Goal: Task Accomplishment & Management: Use online tool/utility

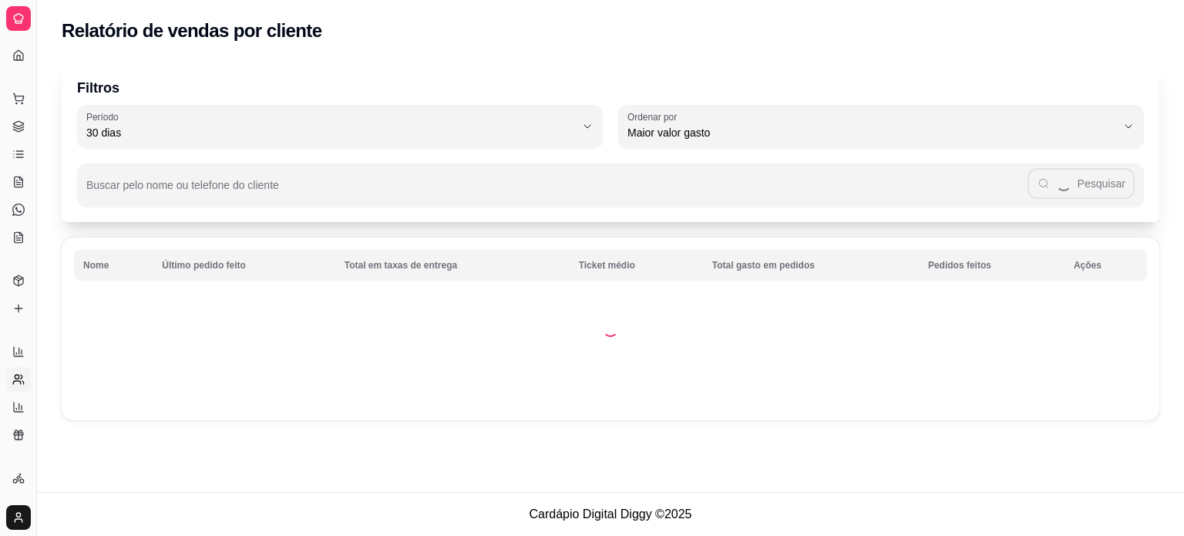
select select "30"
select select "HIGHEST_TOTAL_SPENT_WITH_ORDERS"
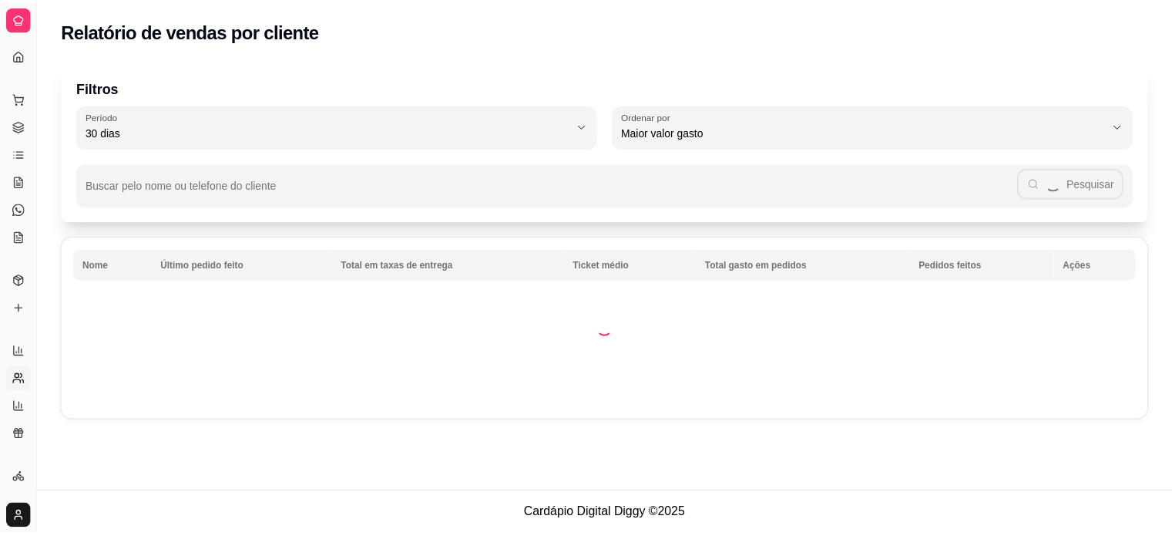
scroll to position [262, 0]
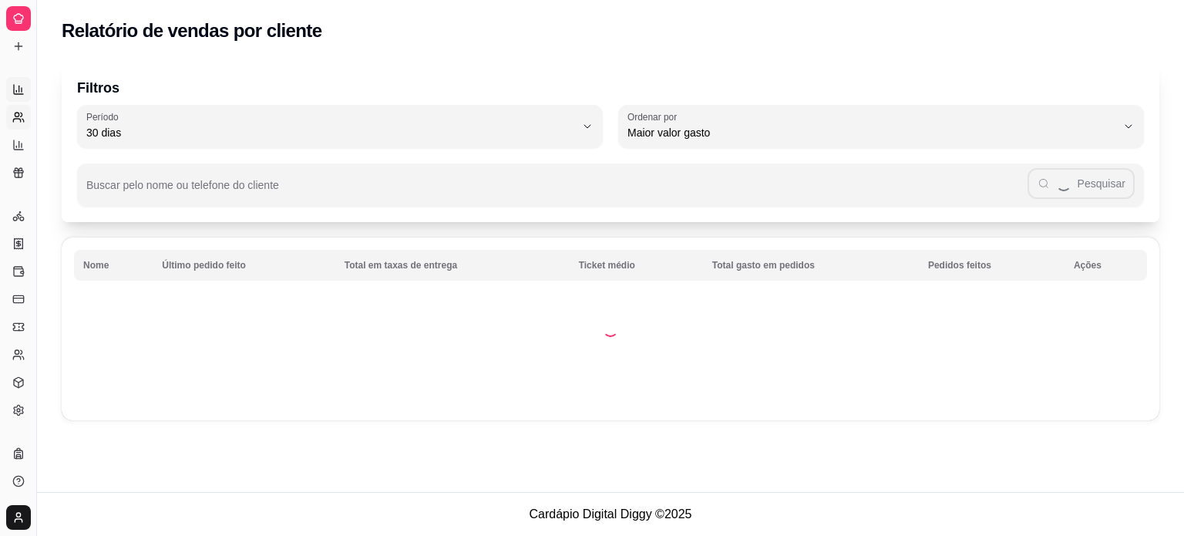
click at [13, 82] on link "Relatórios de vendas" at bounding box center [18, 89] width 25 height 25
select select "ALL"
select select "0"
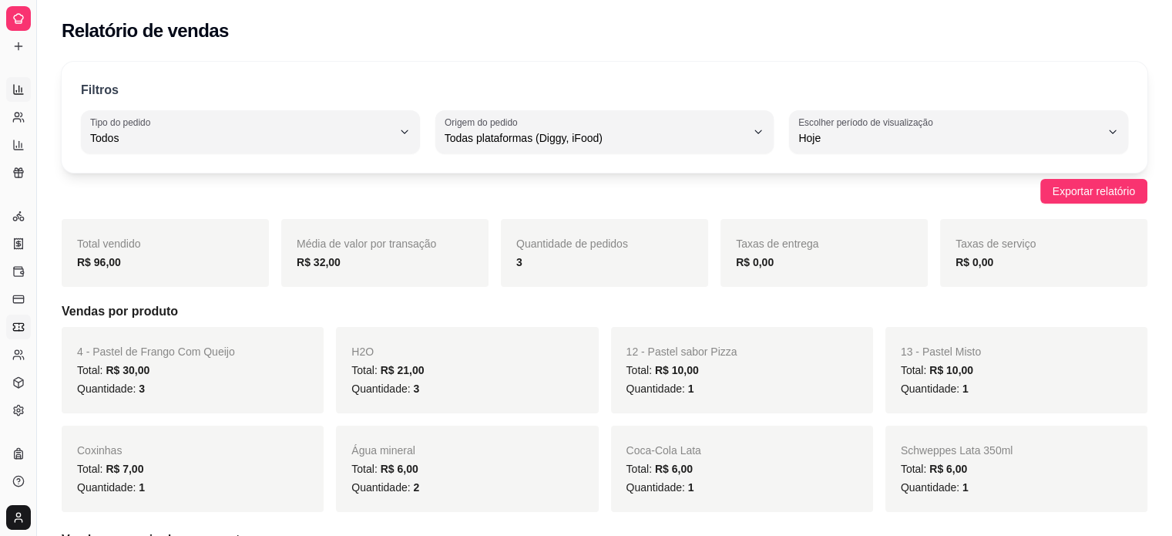
click at [22, 323] on icon at bounding box center [18, 327] width 12 height 12
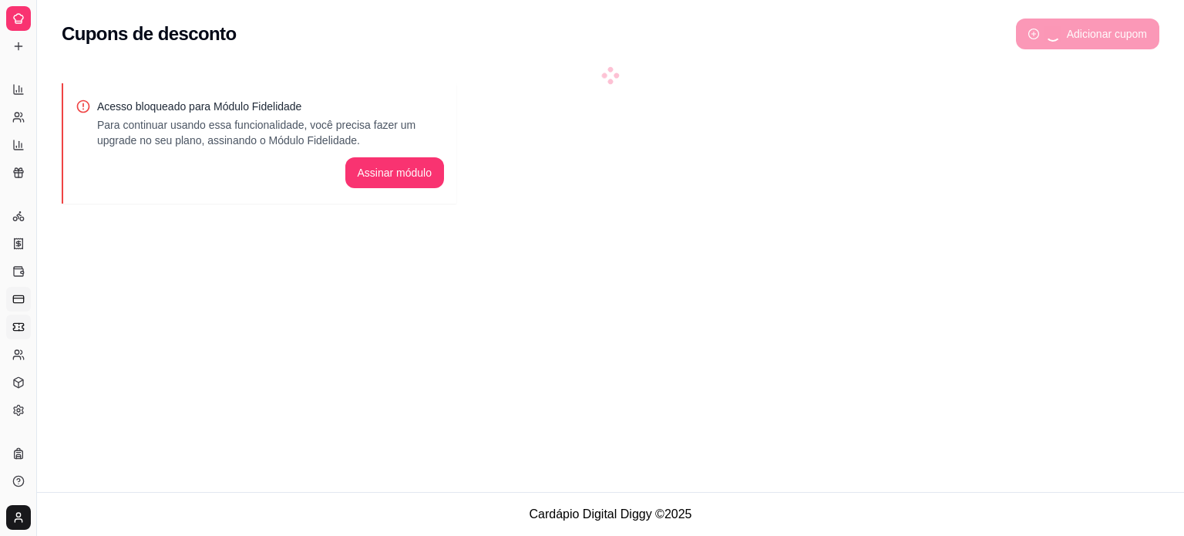
click at [21, 290] on link "Controle de fiado" at bounding box center [18, 299] width 25 height 25
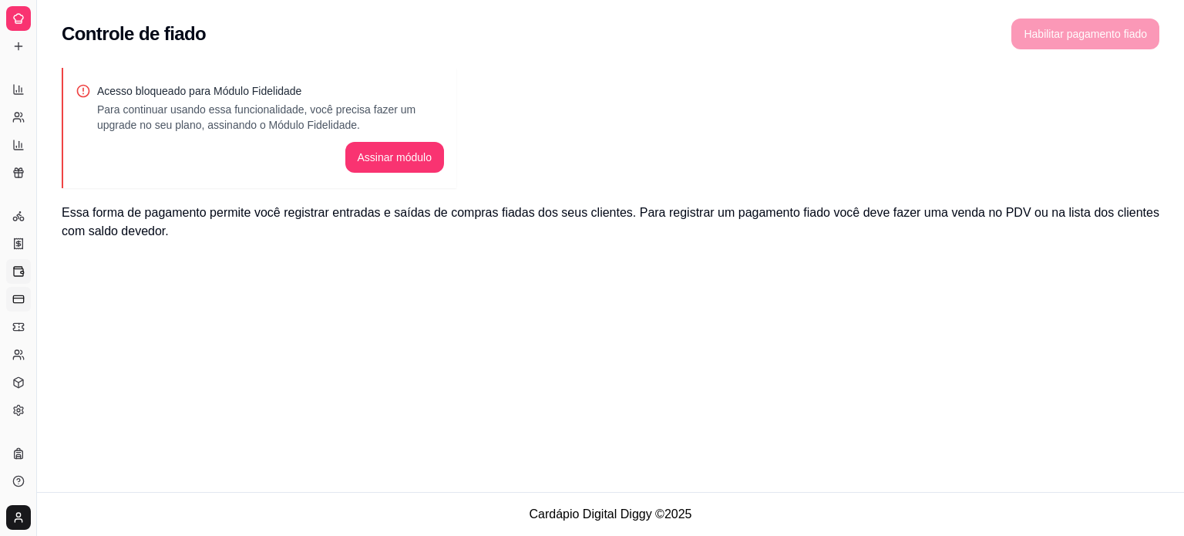
click at [19, 270] on icon at bounding box center [18, 271] width 12 height 12
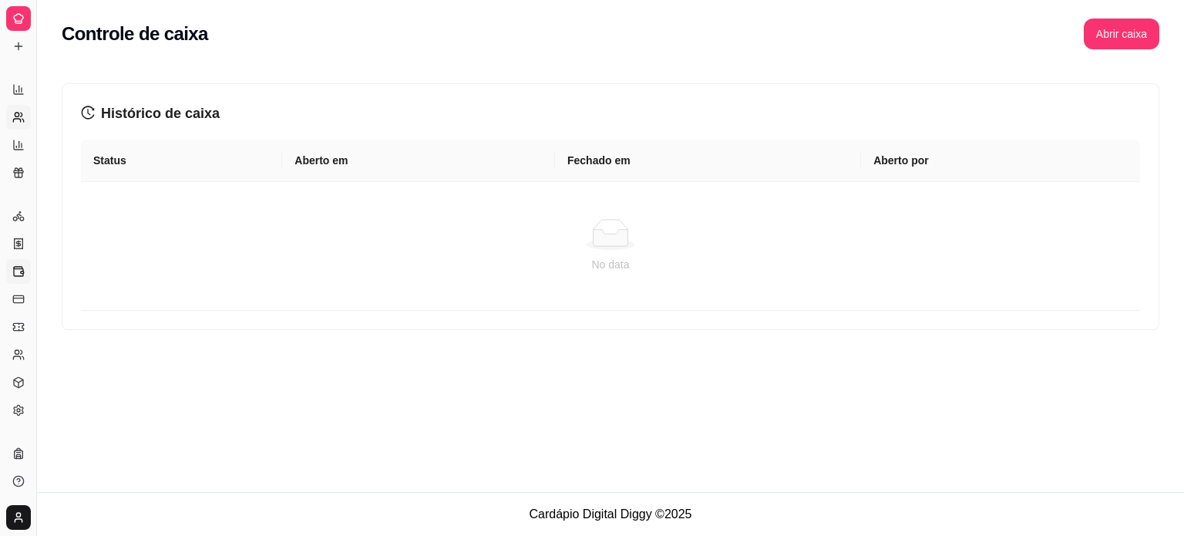
click at [18, 116] on circle at bounding box center [17, 115] width 4 height 4
select select "30"
select select "HIGHEST_TOTAL_SPENT_WITH_ORDERS"
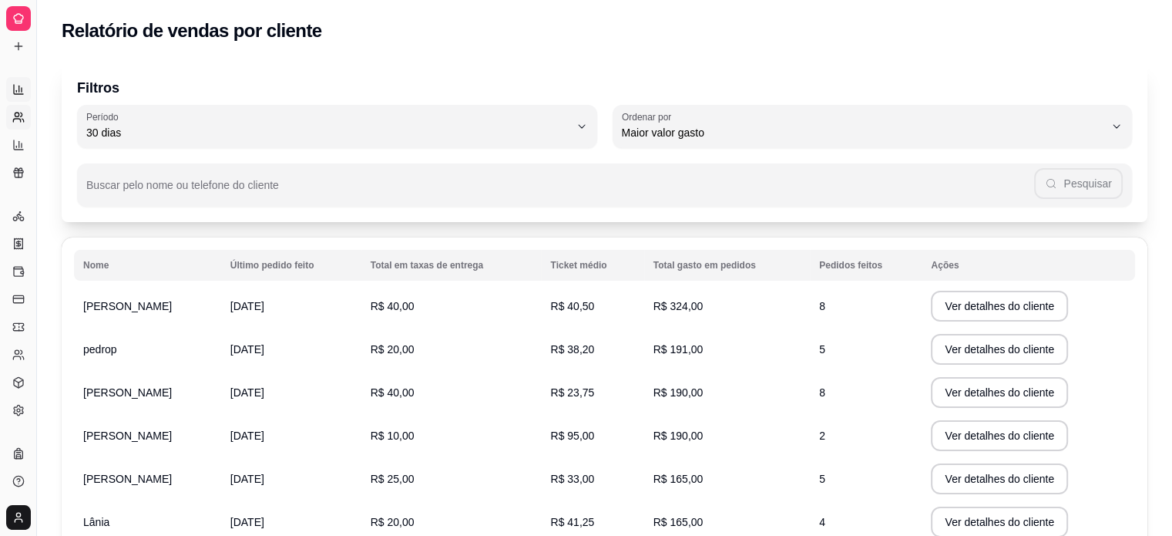
click at [18, 84] on icon at bounding box center [18, 89] width 12 height 12
select select "ALL"
select select "0"
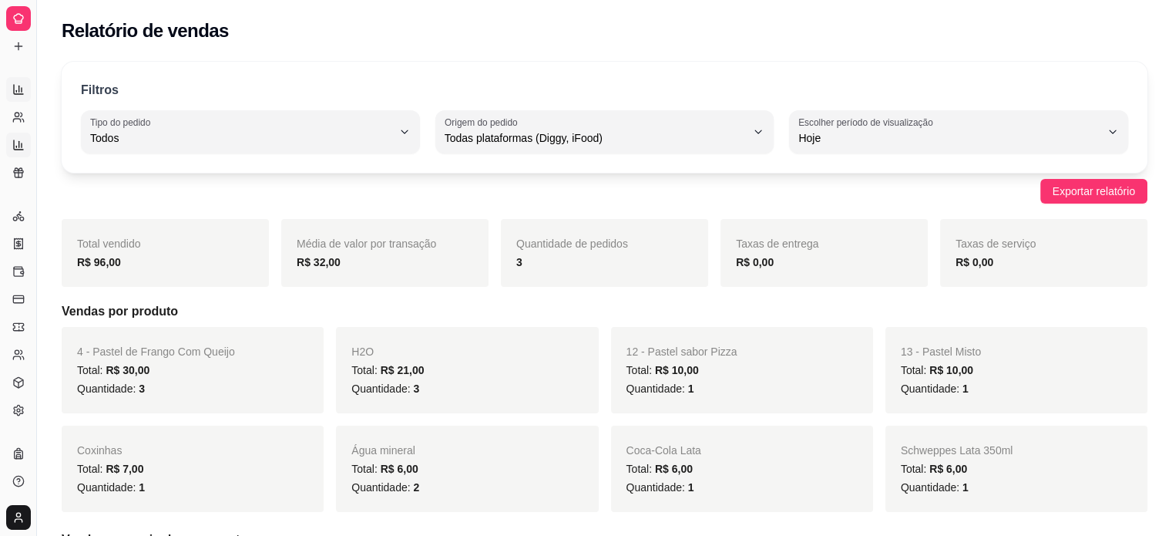
click at [10, 150] on link "Relatório de mesas" at bounding box center [18, 145] width 25 height 25
select select "TOTAL_OF_ORDERS"
select select "7"
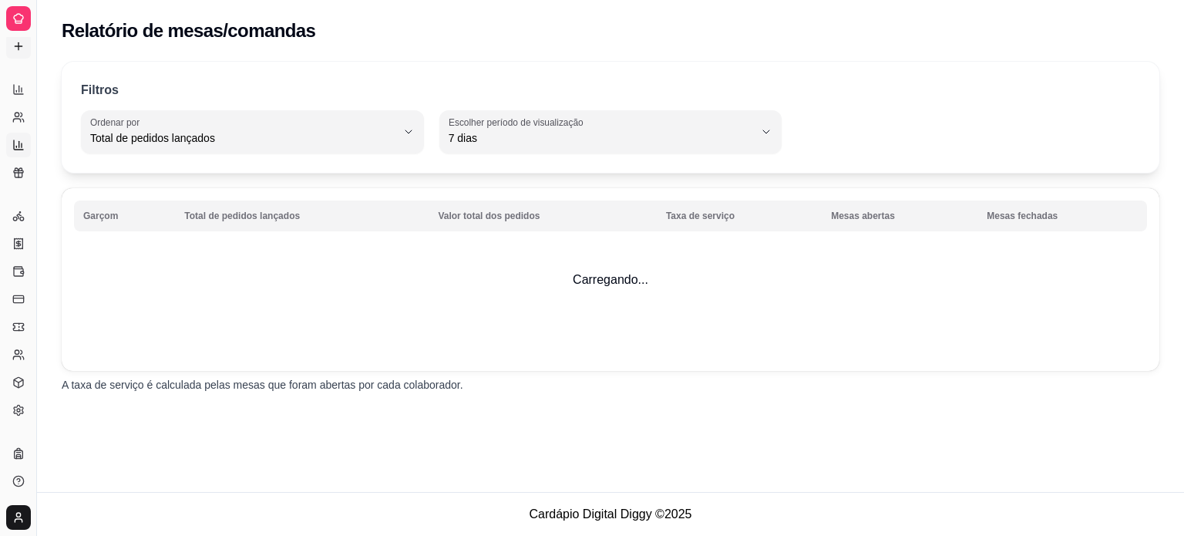
click at [21, 37] on link "Complementos" at bounding box center [18, 46] width 25 height 25
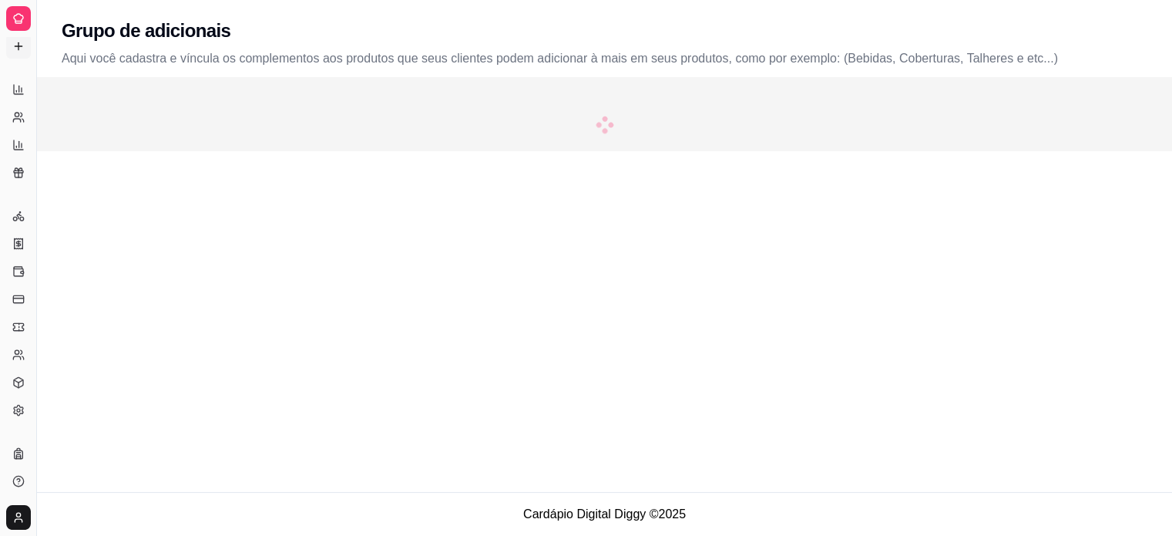
click at [20, 21] on icon at bounding box center [18, 21] width 6 height 0
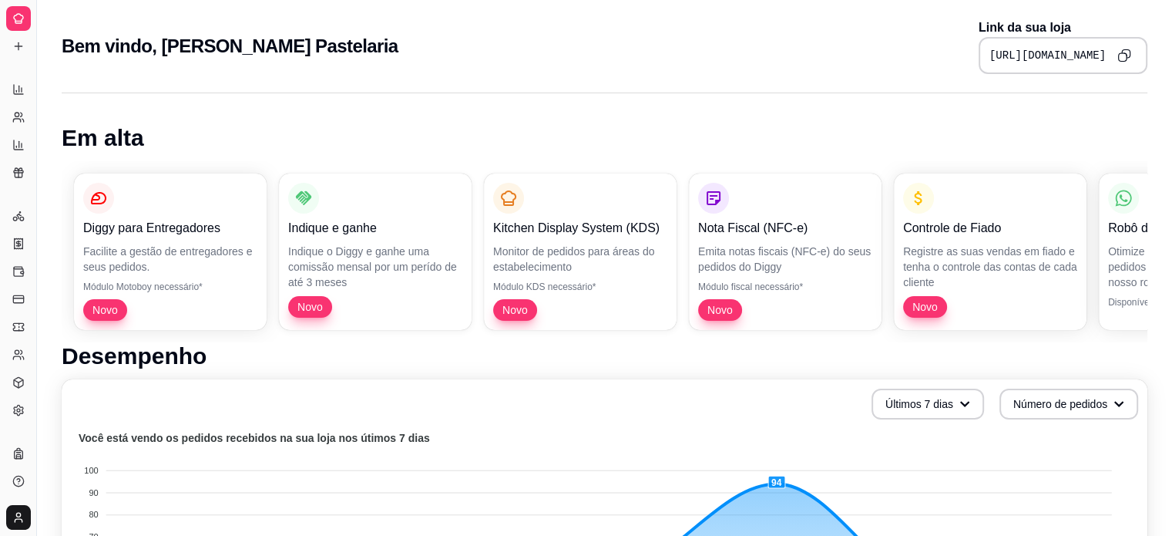
click at [8, 18] on div at bounding box center [18, 18] width 25 height 25
click at [15, 145] on icon at bounding box center [18, 145] width 12 height 12
select select "TOTAL_OF_ORDERS"
select select "7"
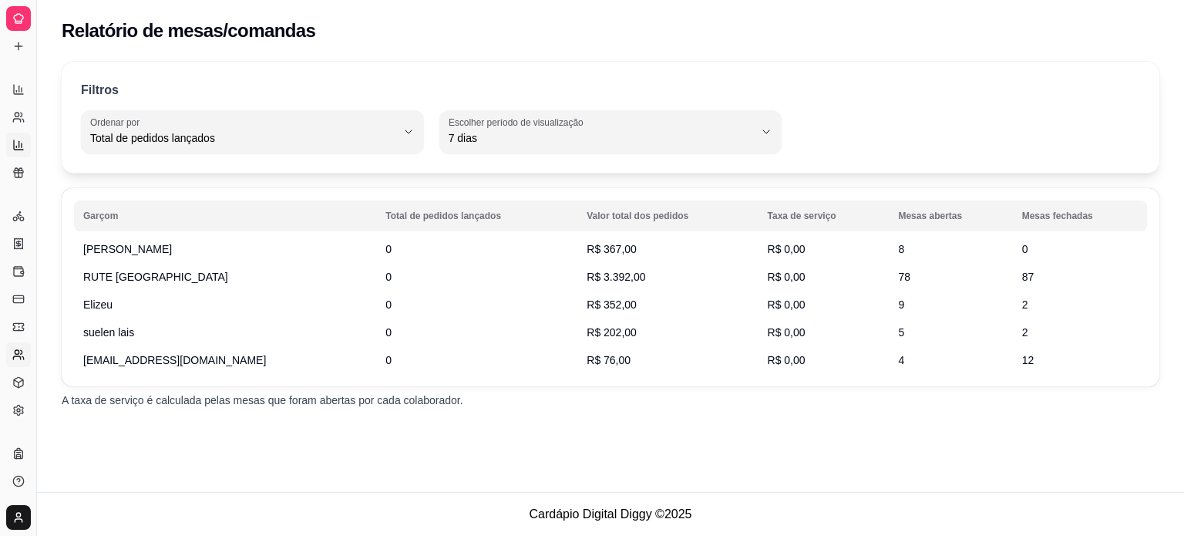
click at [19, 351] on icon at bounding box center [18, 354] width 12 height 12
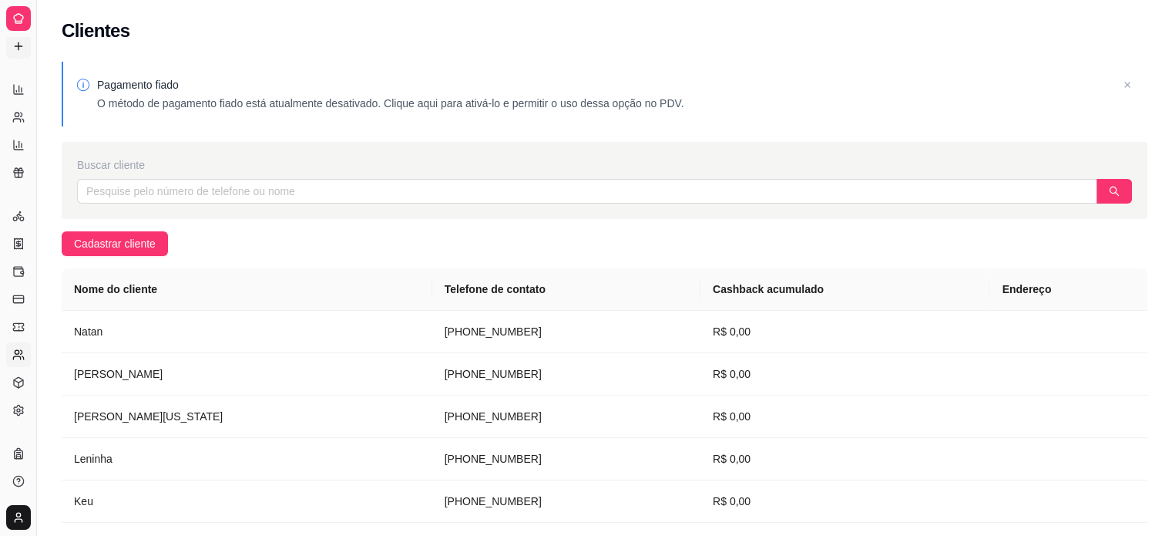
click at [18, 45] on icon at bounding box center [18, 45] width 0 height 7
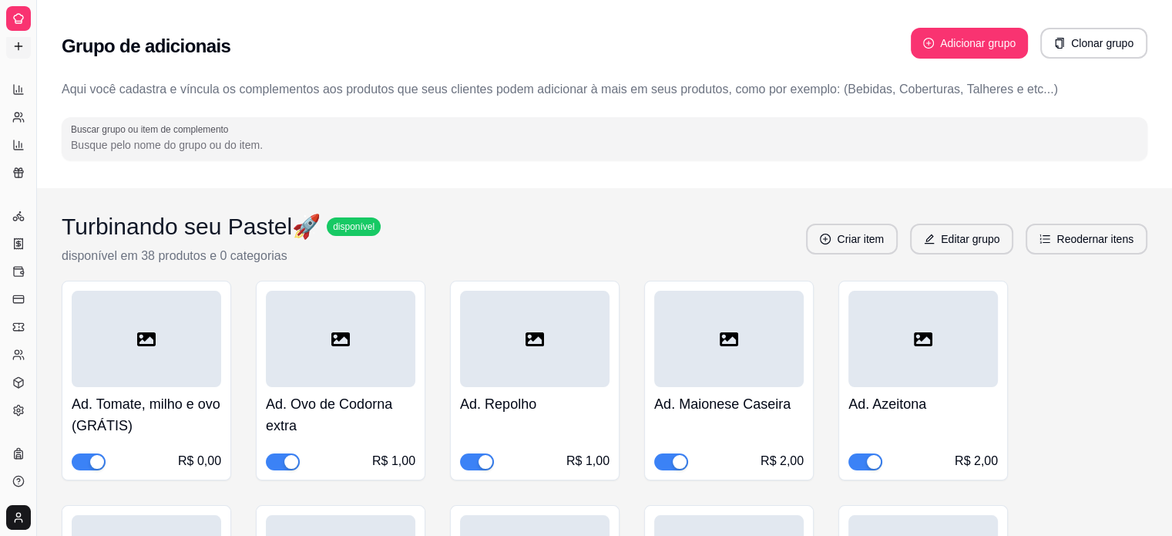
click at [18, 45] on icon at bounding box center [18, 45] width 0 height 7
drag, startPoint x: 32, startPoint y: 42, endPoint x: 34, endPoint y: 33, distance: 8.8
click at [34, 33] on button "Toggle Sidebar" at bounding box center [36, 268] width 12 height 536
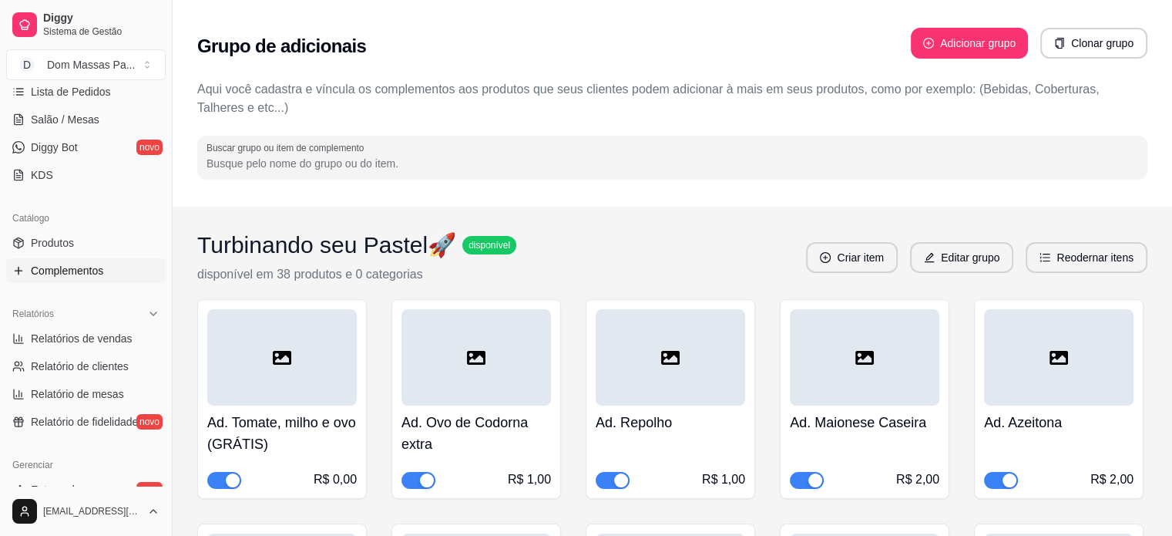
scroll to position [252, 0]
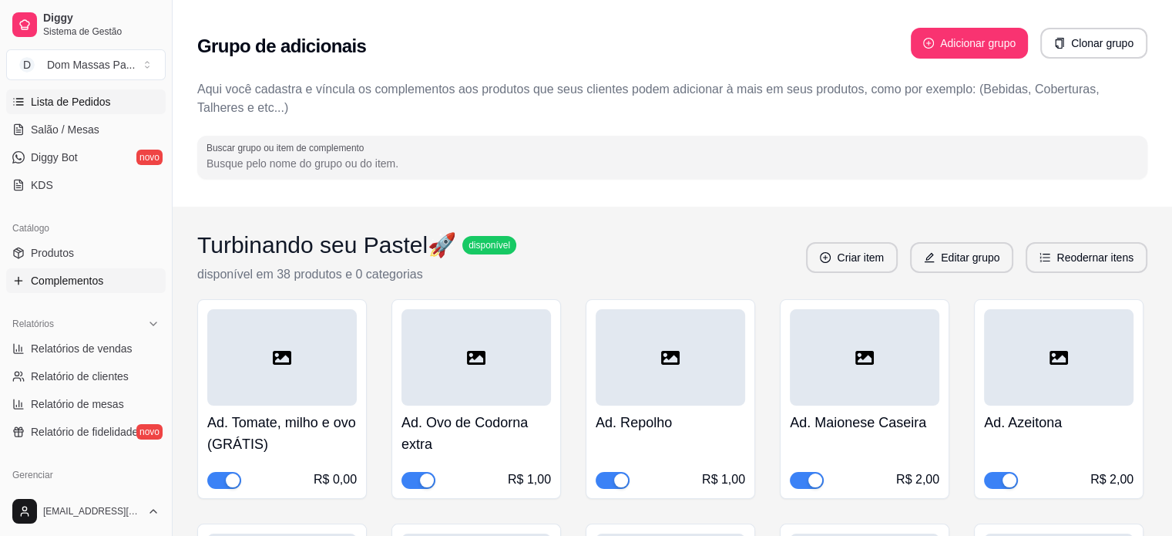
click at [73, 98] on span "Lista de Pedidos" at bounding box center [71, 101] width 80 height 15
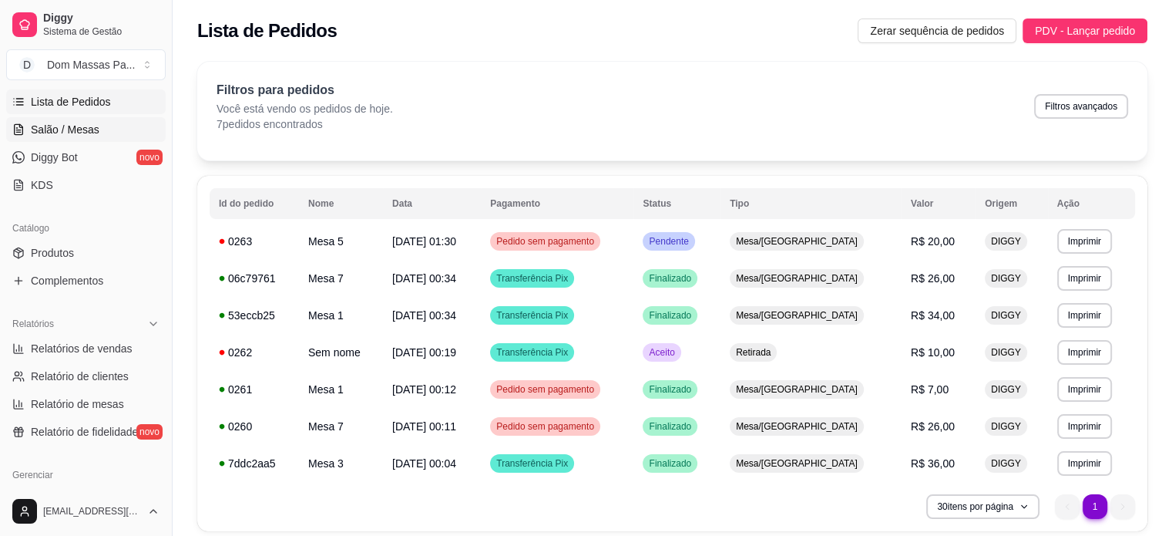
click at [51, 135] on span "Salão / Mesas" at bounding box center [65, 129] width 69 height 15
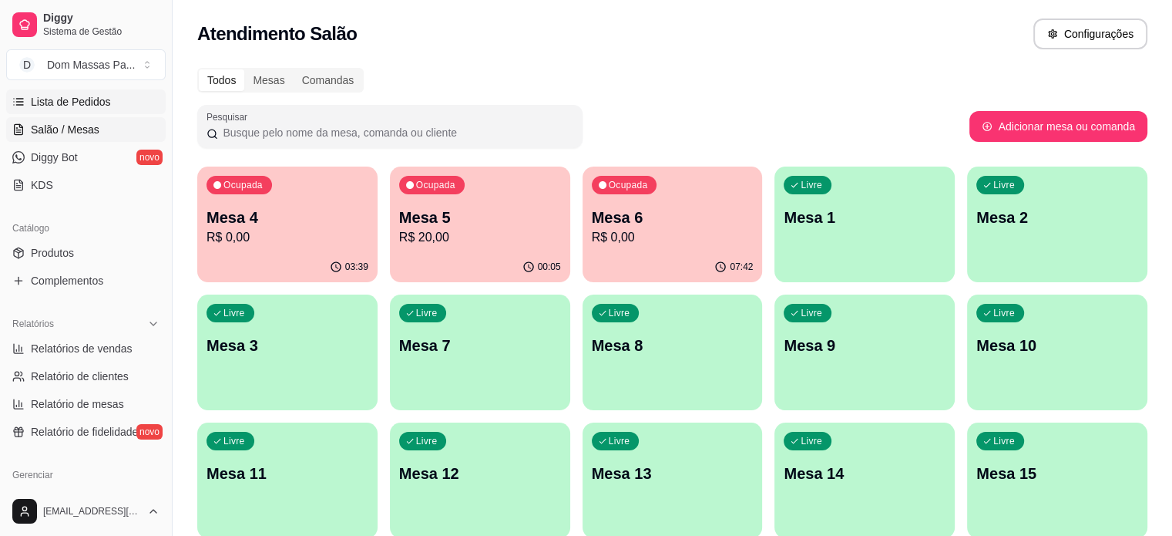
click at [51, 102] on span "Lista de Pedidos" at bounding box center [71, 101] width 80 height 15
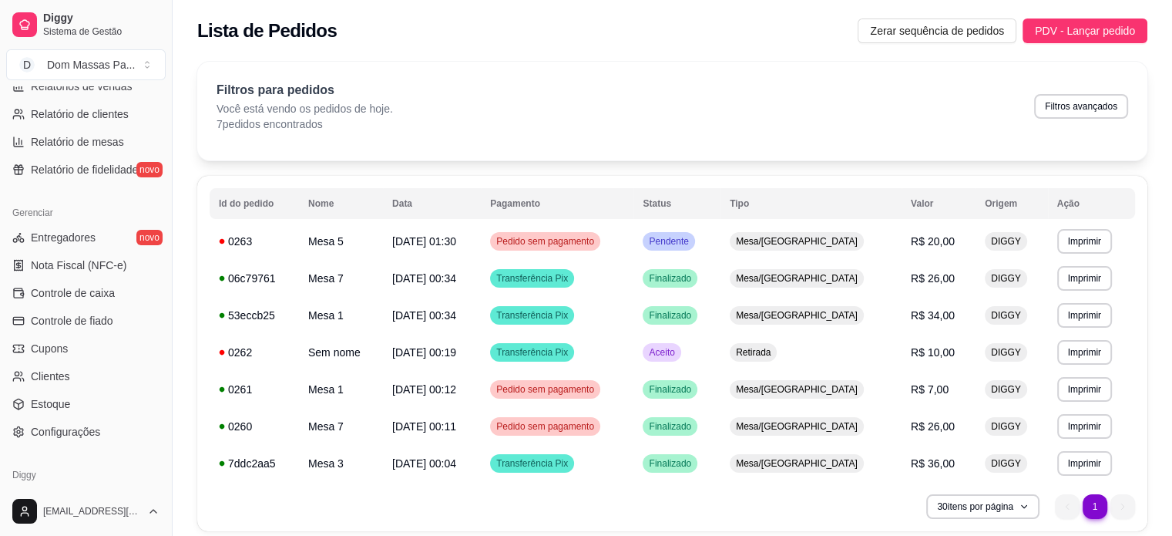
scroll to position [510, 0]
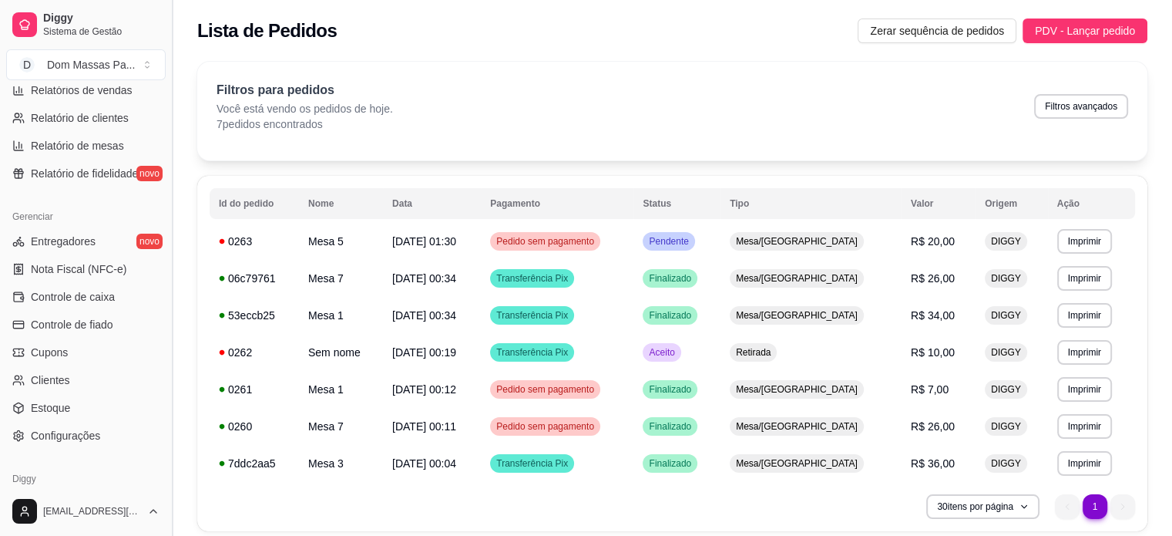
drag, startPoint x: 168, startPoint y: 326, endPoint x: 166, endPoint y: 310, distance: 16.3
click at [166, 310] on button "Toggle Sidebar" at bounding box center [172, 268] width 12 height 536
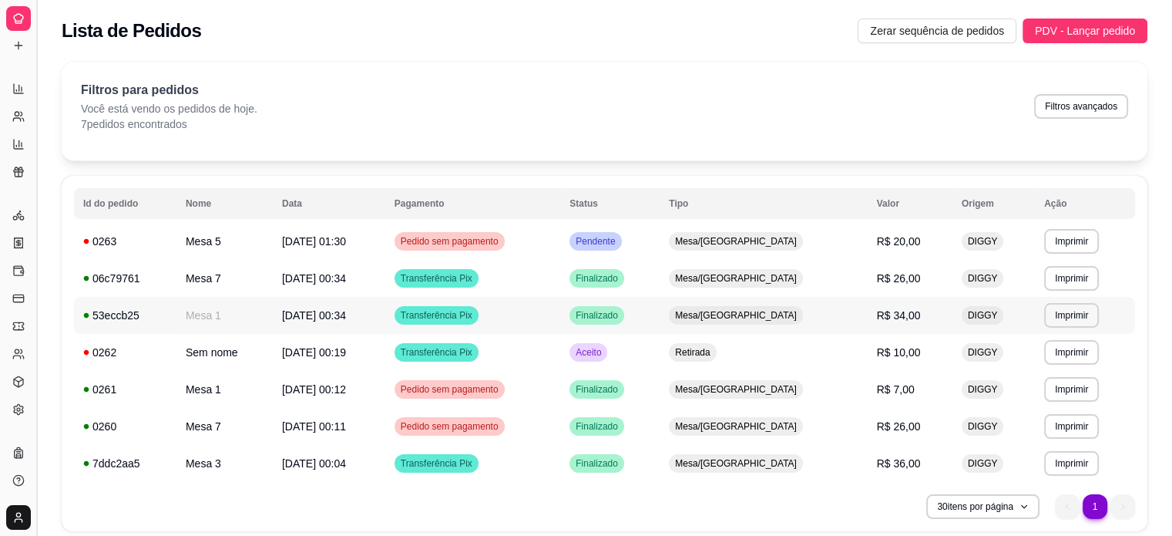
scroll to position [262, 0]
click at [166, 310] on div "53eccb25" at bounding box center [125, 314] width 84 height 15
drag, startPoint x: 34, startPoint y: 133, endPoint x: 34, endPoint y: 45, distance: 88.6
click at [34, 45] on button "Toggle Sidebar" at bounding box center [36, 268] width 12 height 536
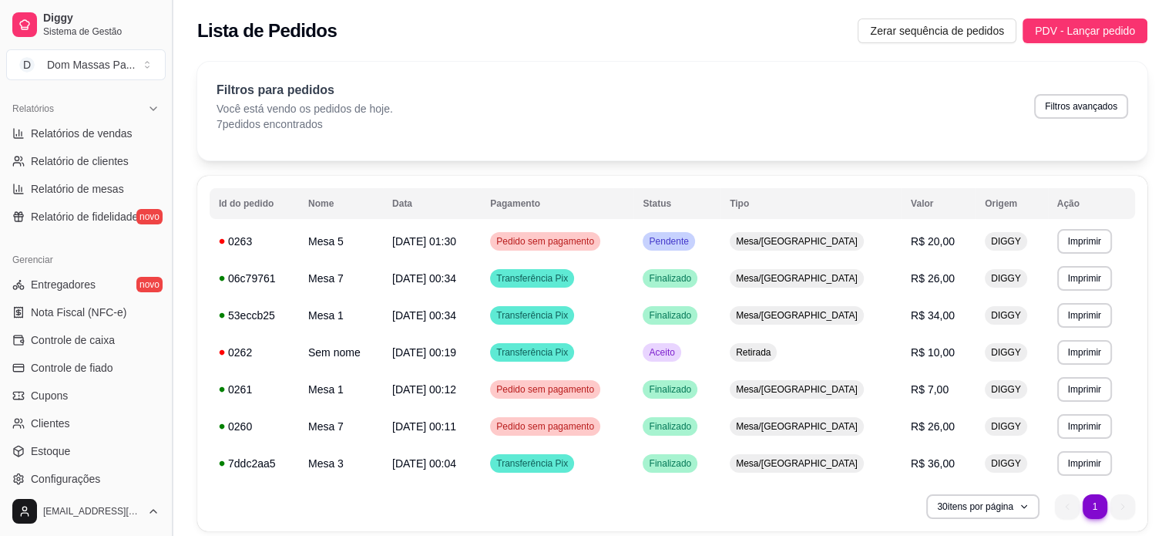
scroll to position [471, 0]
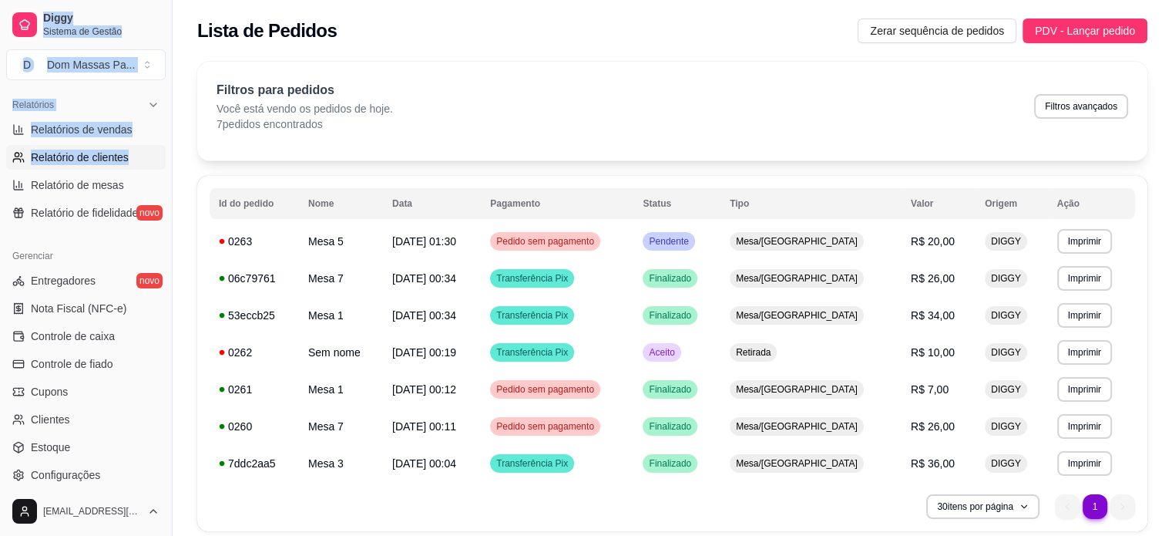
drag, startPoint x: 34, startPoint y: 45, endPoint x: 151, endPoint y: 151, distance: 158.2
click at [151, 151] on div "Diggy Sistema de Gestão D Dom Massas Pa ... Loja aberta Plano Customizado até 2…" at bounding box center [86, 268] width 172 height 536
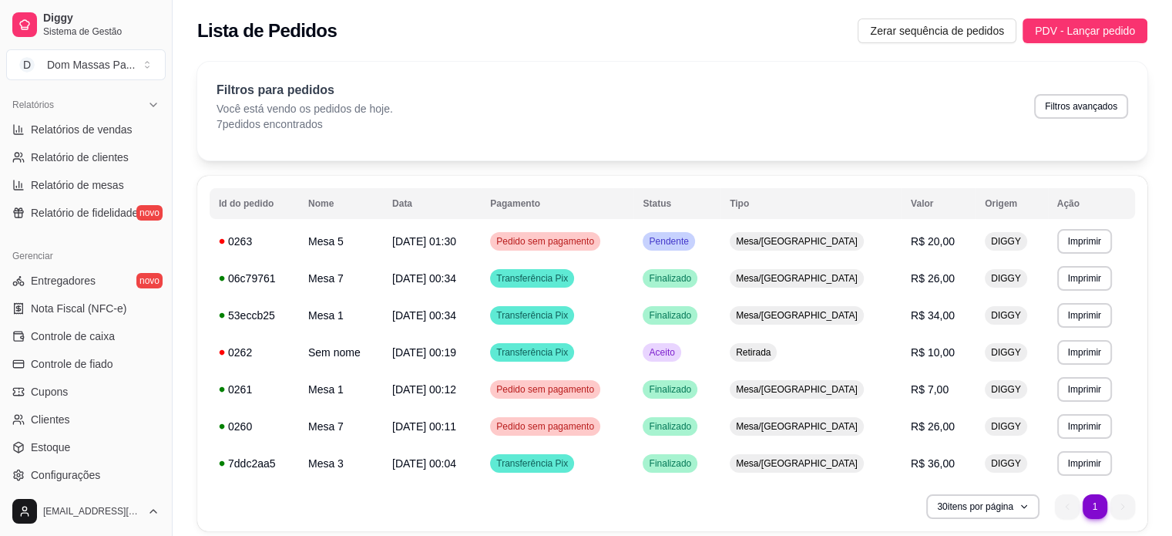
click at [186, 76] on div "**********" at bounding box center [673, 300] width 1000 height 497
click at [166, 96] on button "Toggle Sidebar" at bounding box center [172, 268] width 12 height 536
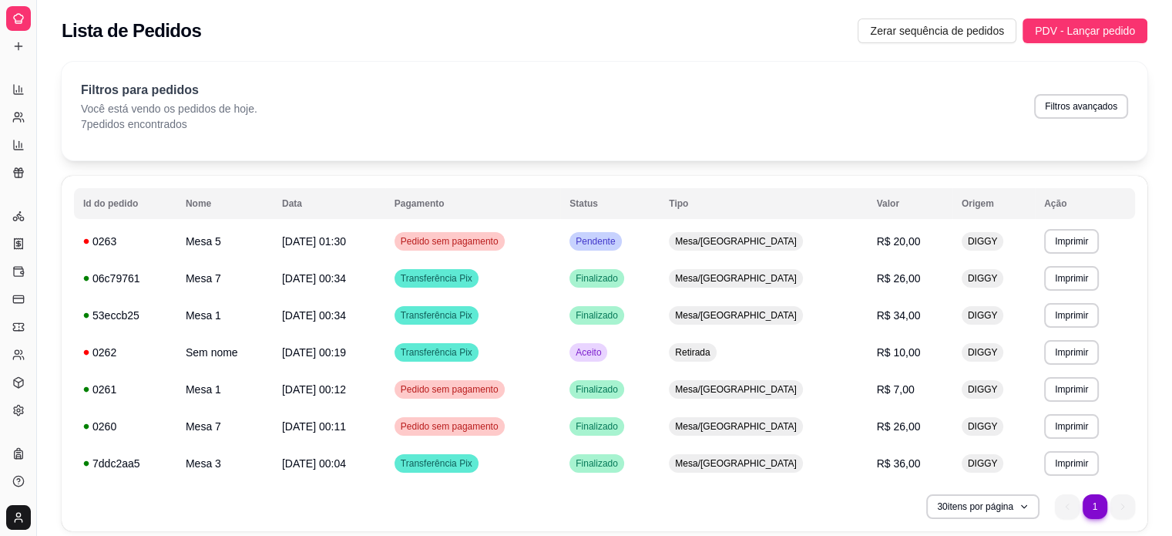
drag, startPoint x: 39, startPoint y: 62, endPoint x: 105, endPoint y: 76, distance: 67.7
click at [105, 76] on div "Diggy Sistema de Gestão D Dom Massas Pa ... Loja aberta Plano Customizado até 2…" at bounding box center [586, 296] width 1172 height 593
drag, startPoint x: 39, startPoint y: 69, endPoint x: 34, endPoint y: 56, distance: 13.2
click at [34, 56] on button "Toggle Sidebar" at bounding box center [36, 268] width 12 height 536
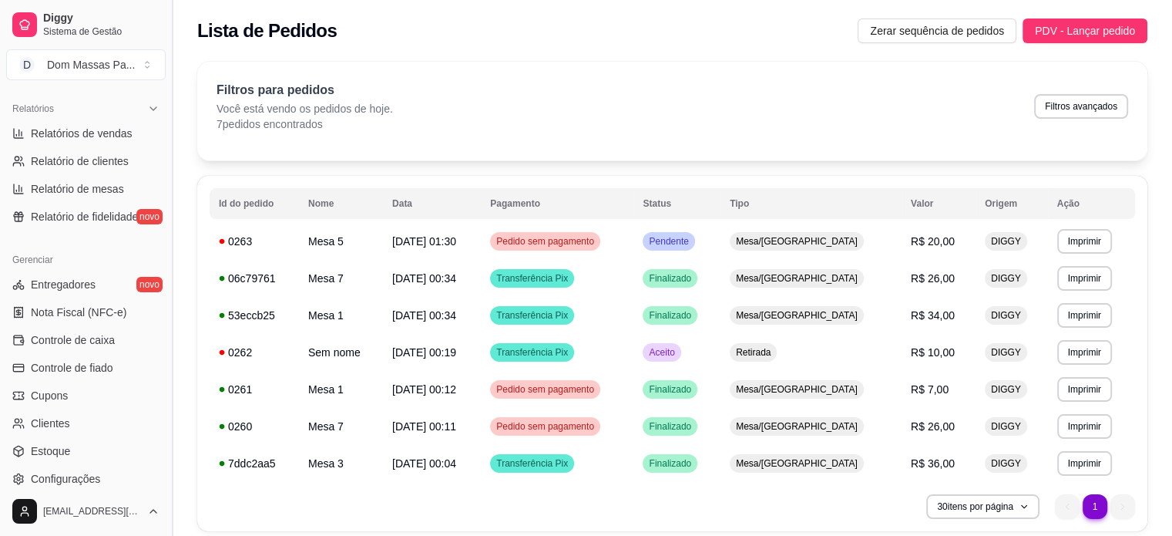
scroll to position [471, 0]
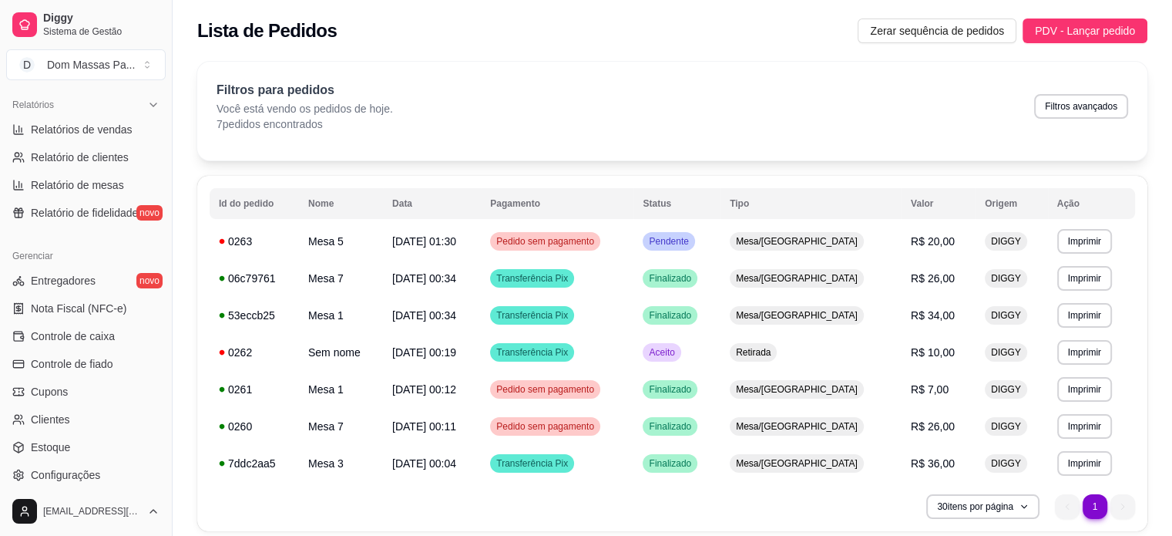
drag, startPoint x: 34, startPoint y: 56, endPoint x: 46, endPoint y: 254, distance: 197.7
click at [46, 254] on div "Diggy Sistema de Gestão D Dom Massas Pa ... Loja aberta Plano Customizado até 2…" at bounding box center [86, 268] width 172 height 536
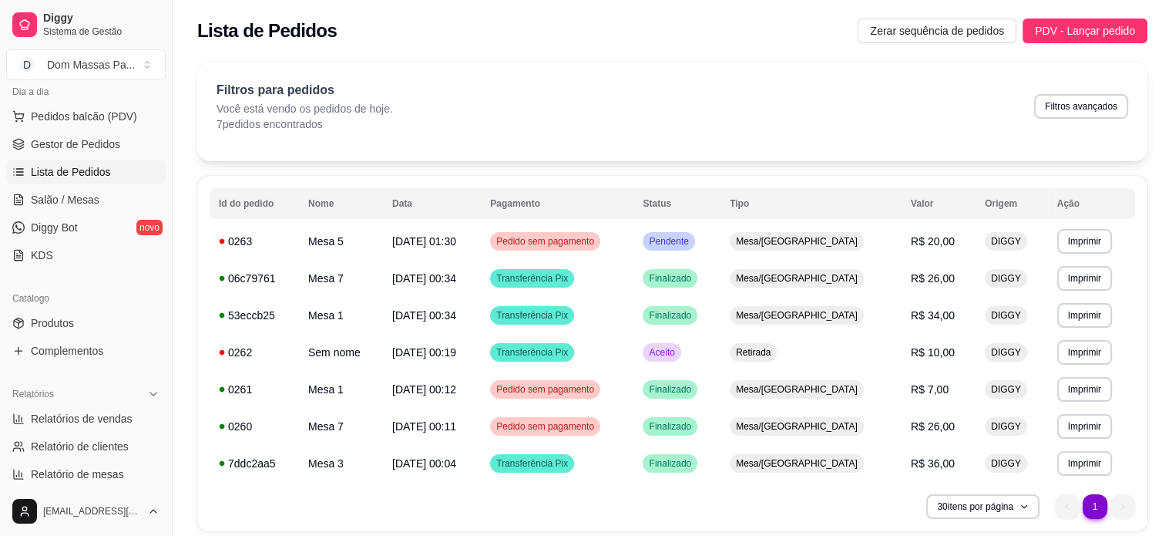
scroll to position [166, 0]
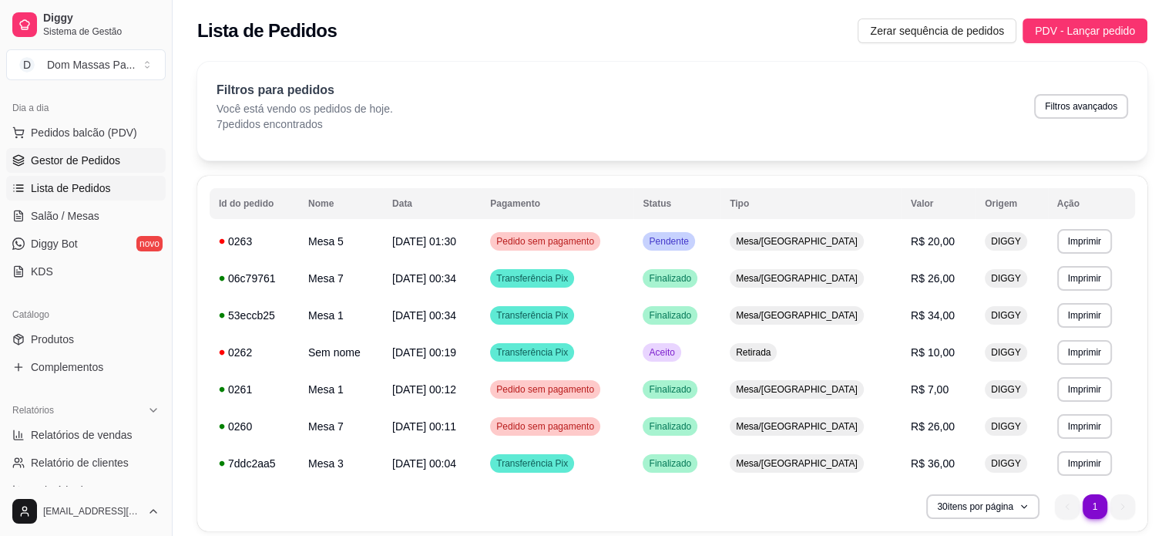
click at [40, 160] on span "Gestor de Pedidos" at bounding box center [75, 160] width 89 height 15
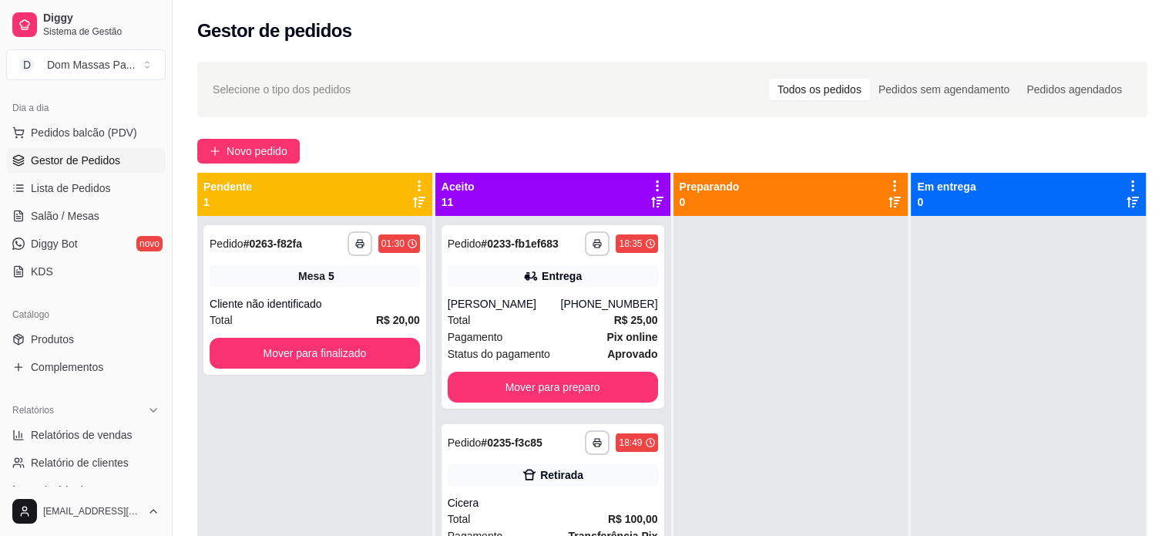
click at [418, 186] on icon at bounding box center [419, 186] width 14 height 14
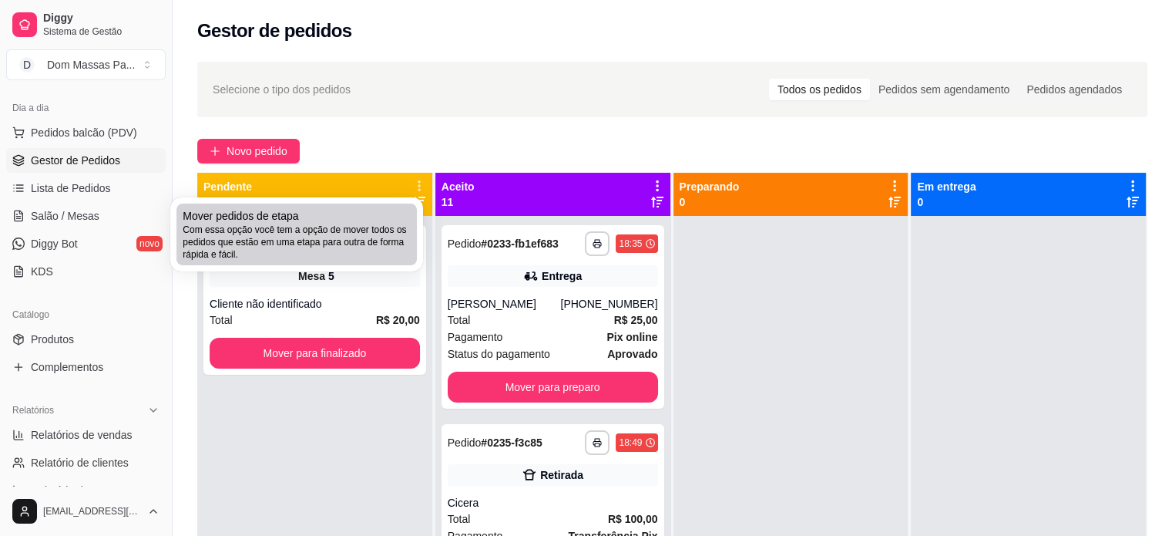
click at [381, 227] on span "Com essa opção você tem a opção de mover todos os pedidos que estão em uma etap…" at bounding box center [297, 241] width 228 height 37
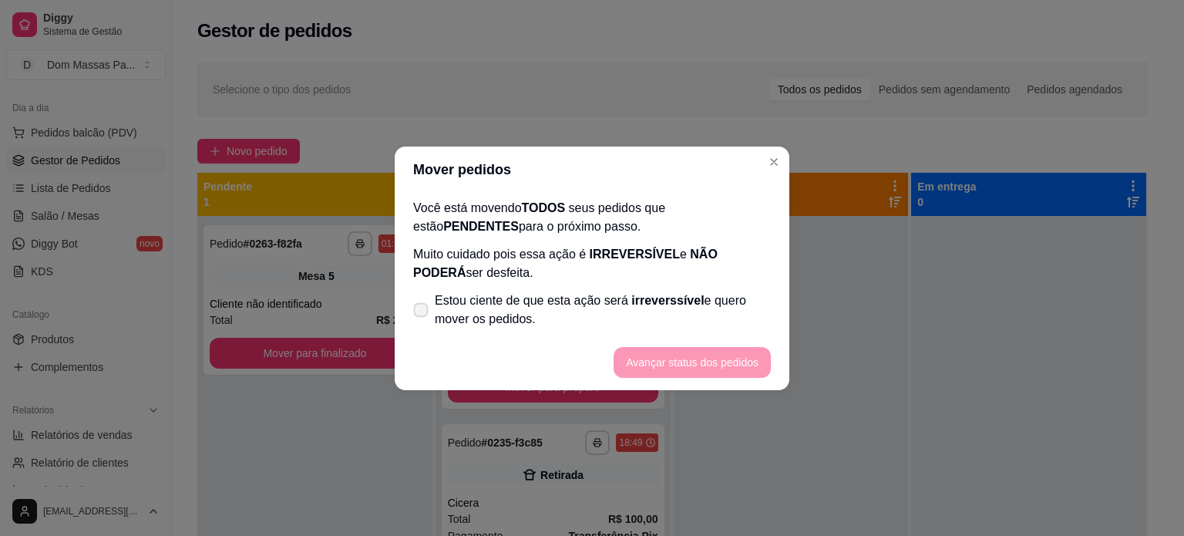
click at [410, 311] on label "Estou ciente de que esta ação será irreverssível e quero mover os pedidos." at bounding box center [592, 309] width 370 height 49
click at [412, 312] on input "Estou ciente de que esta ação será irreverssível e quero mover os pedidos." at bounding box center [417, 317] width 10 height 10
checkbox input "true"
click at [671, 355] on button "Avançar status dos pedidos" at bounding box center [692, 362] width 153 height 30
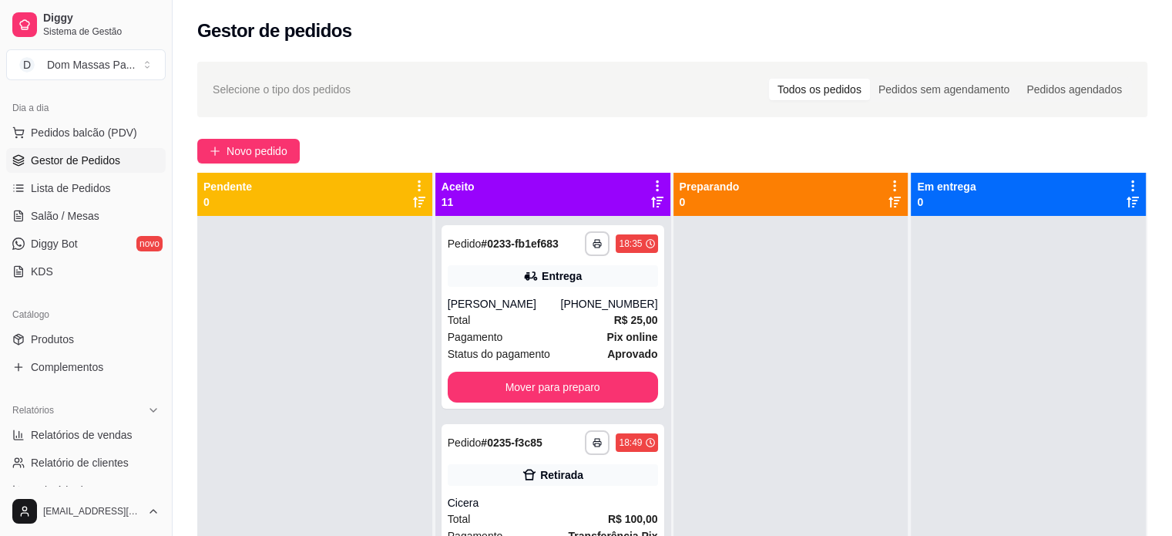
click at [701, 259] on div at bounding box center [791, 484] width 235 height 536
click at [653, 190] on icon at bounding box center [657, 186] width 14 height 14
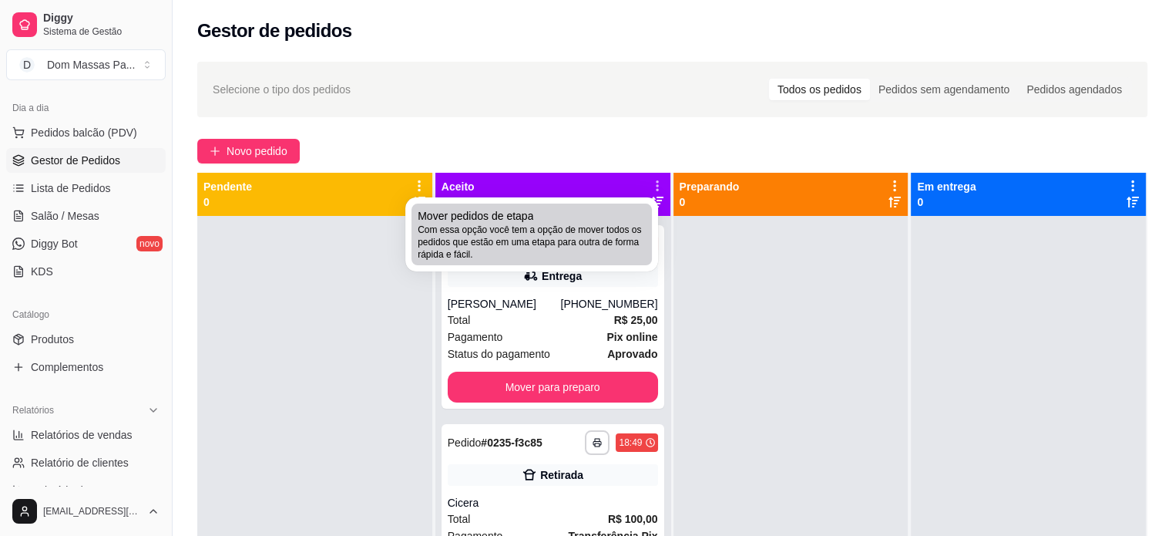
click at [617, 237] on span "Com essa opção você tem a opção de mover todos os pedidos que estão em uma etap…" at bounding box center [532, 241] width 228 height 37
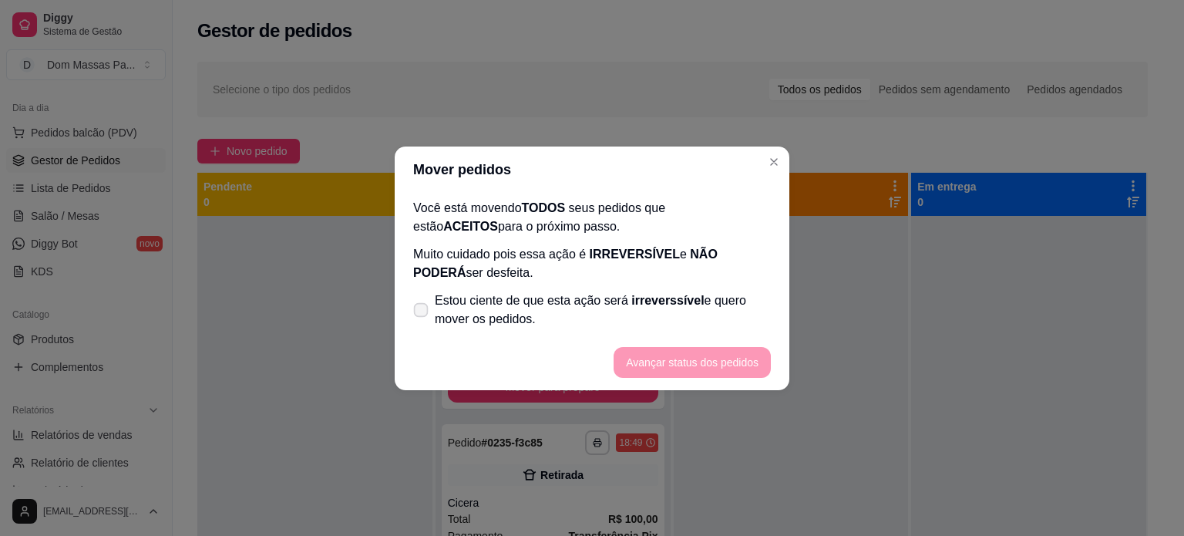
click at [432, 320] on label "Estou ciente de que esta ação será irreverssível e quero mover os pedidos." at bounding box center [592, 309] width 370 height 49
click at [422, 320] on input "Estou ciente de que esta ação será irreverssível e quero mover os pedidos." at bounding box center [417, 317] width 10 height 10
checkbox input "true"
click at [690, 364] on button "Avançar status dos pedidos" at bounding box center [692, 362] width 153 height 30
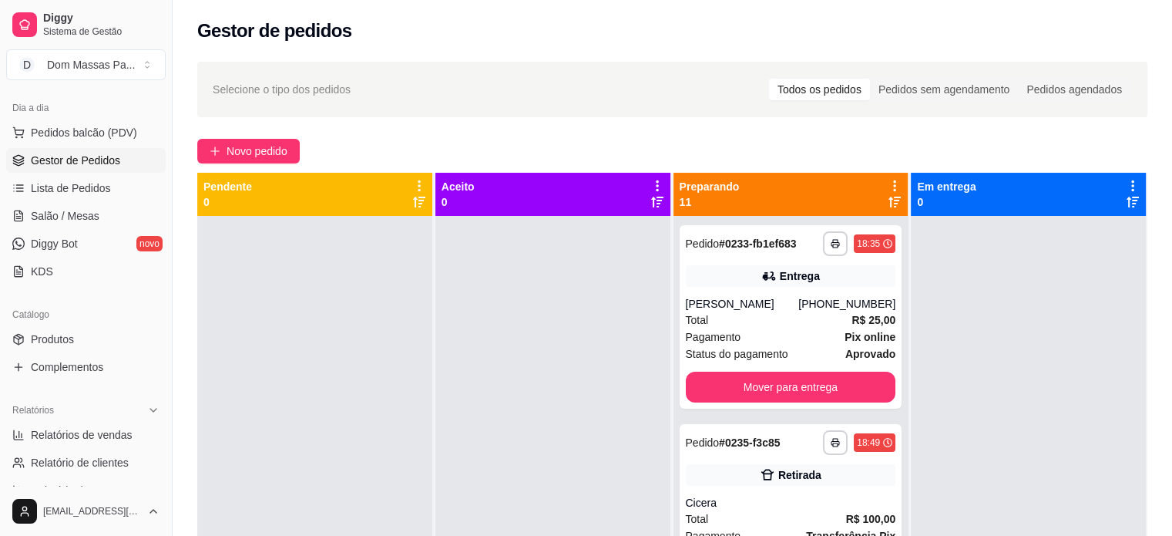
click at [888, 193] on div at bounding box center [895, 193] width 14 height 29
click at [888, 184] on icon at bounding box center [895, 186] width 14 height 14
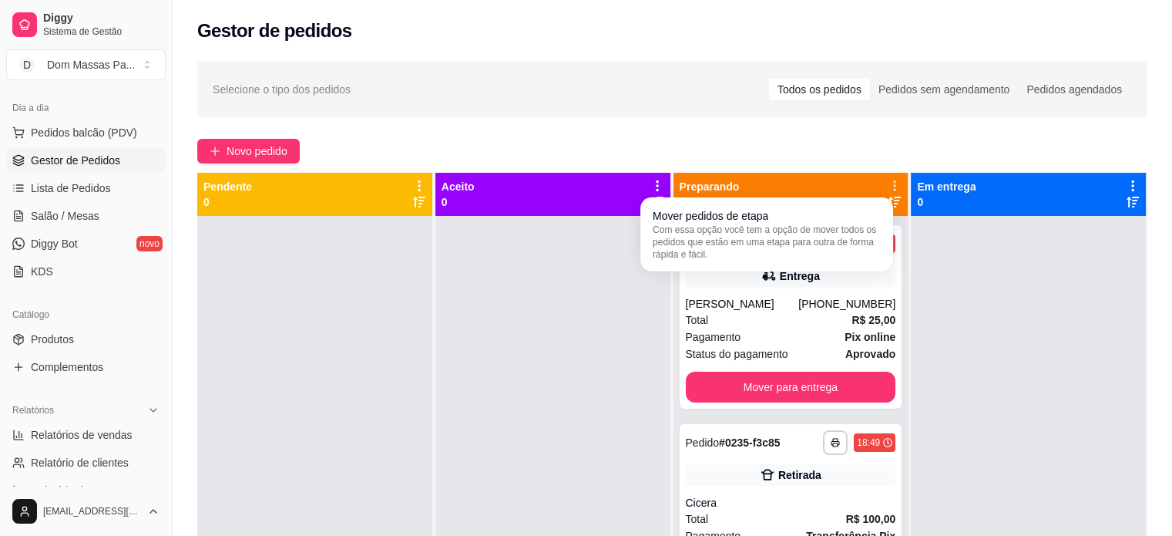
click at [889, 184] on icon at bounding box center [895, 185] width 13 height 13
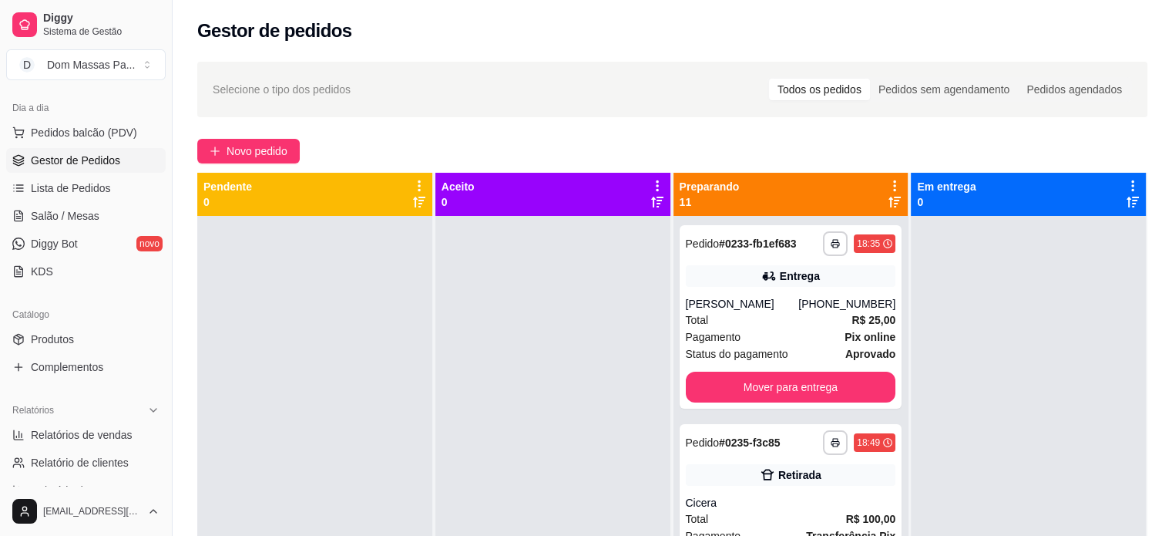
click at [888, 180] on icon at bounding box center [895, 186] width 14 height 14
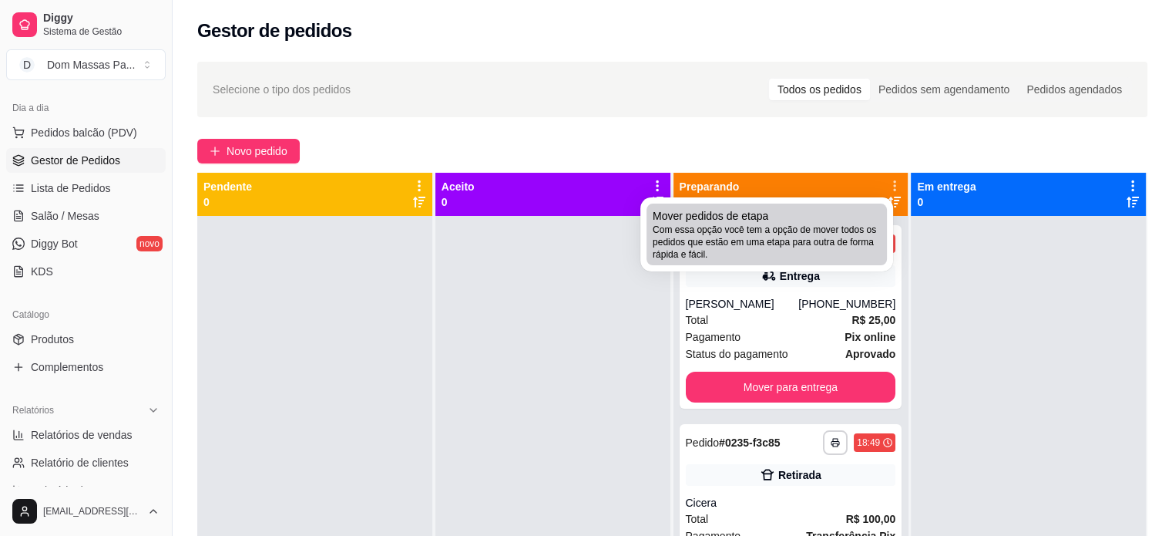
click at [828, 215] on div "Mover pedidos de etapa Com essa opção você tem a opção de mover todos os pedido…" at bounding box center [767, 234] width 228 height 52
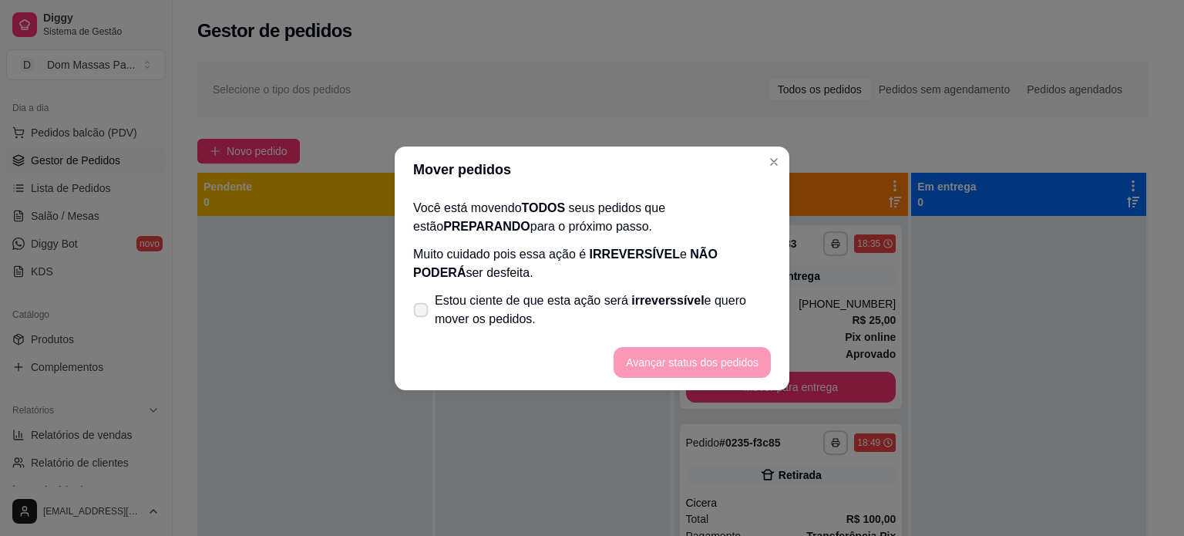
click at [429, 303] on label "Estou ciente de que esta ação será irreverssível e quero mover os pedidos." at bounding box center [592, 309] width 370 height 49
click at [422, 312] on input "Estou ciente de que esta ação será irreverssível e quero mover os pedidos." at bounding box center [417, 317] width 10 height 10
checkbox input "true"
click at [649, 361] on button "Avançar status dos pedidos" at bounding box center [692, 362] width 153 height 30
click at [649, 361] on footer "Avançar status dos pedidos" at bounding box center [592, 361] width 395 height 55
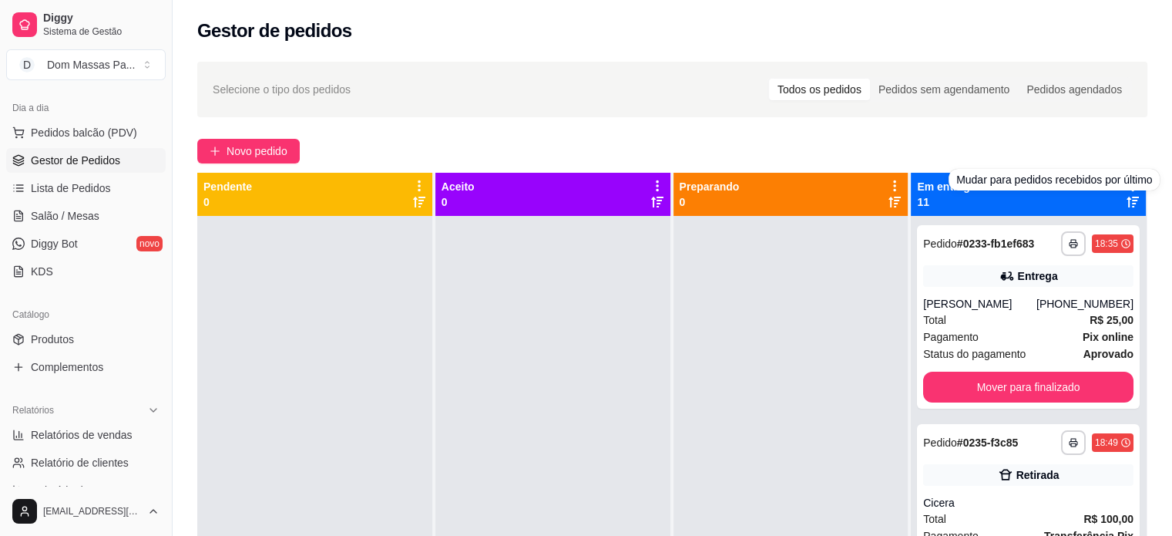
click at [1122, 190] on div "Mudar para pedidos recebidos por último" at bounding box center [1054, 180] width 211 height 22
click at [1139, 114] on div "Selecione o tipo dos pedidos Todos os pedidos Pedidos sem agendamento Pedidos a…" at bounding box center [672, 89] width 950 height 55
click at [1126, 181] on icon at bounding box center [1133, 186] width 14 height 14
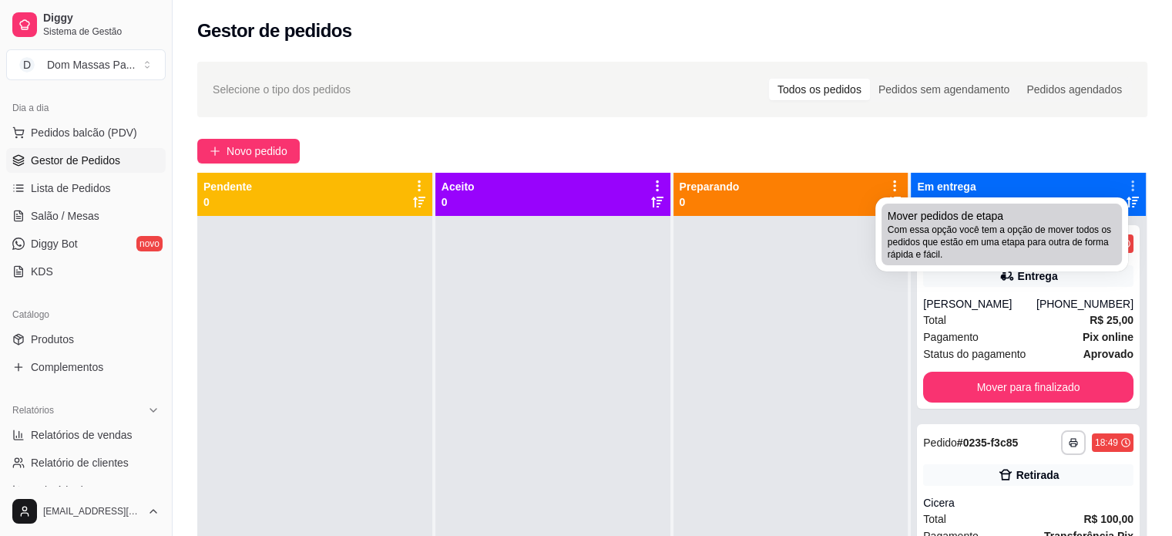
click at [1023, 230] on span "Com essa opção você tem a opção de mover todos os pedidos que estão em uma etap…" at bounding box center [1002, 241] width 228 height 37
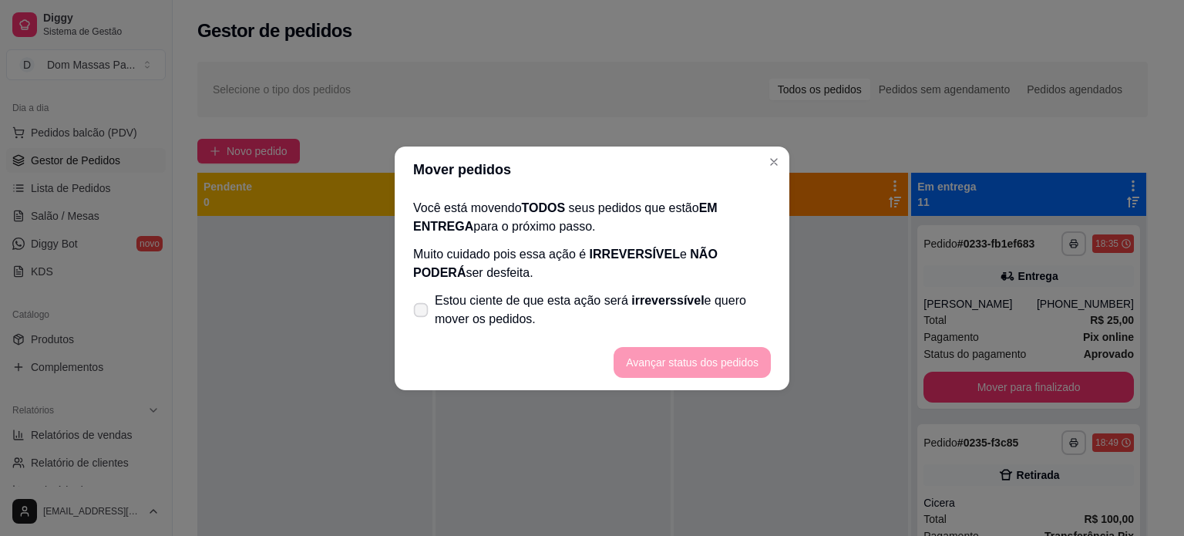
click at [428, 312] on label "Estou ciente de que esta ação será irreverssível e quero mover os pedidos." at bounding box center [592, 309] width 370 height 49
click at [422, 312] on input "Estou ciente de que esta ação será irreverssível e quero mover os pedidos." at bounding box center [417, 317] width 10 height 10
checkbox input "true"
click at [689, 351] on button "Avançar status dos pedidos" at bounding box center [692, 362] width 153 height 30
